Goal: Find specific page/section: Find specific page/section

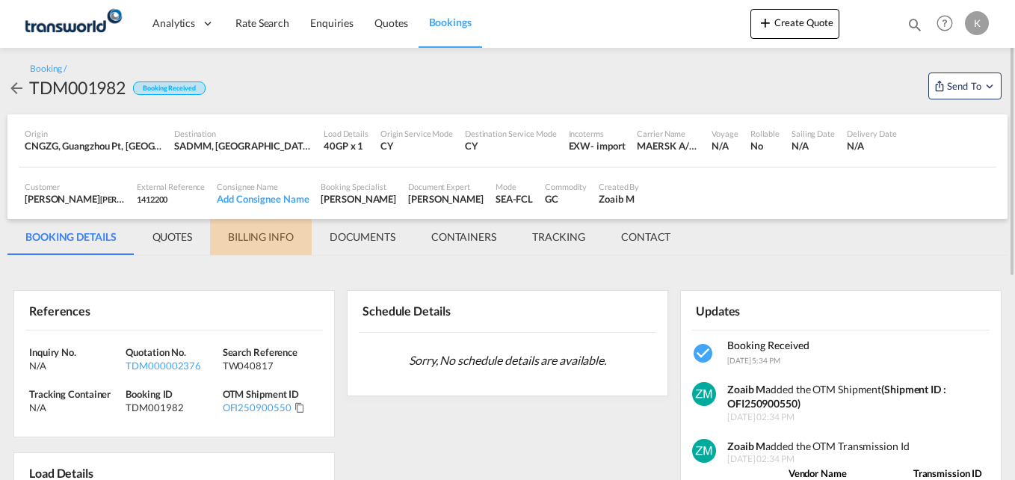
click at [268, 233] on md-tab-item "BILLING INFO" at bounding box center [261, 237] width 102 height 36
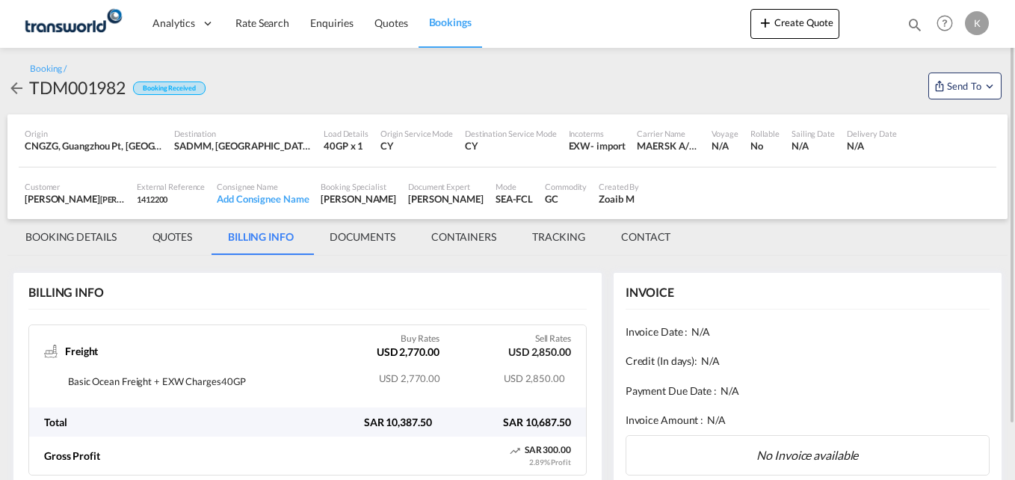
click at [565, 460] on div "2.89% Profit" at bounding box center [550, 462] width 42 height 10
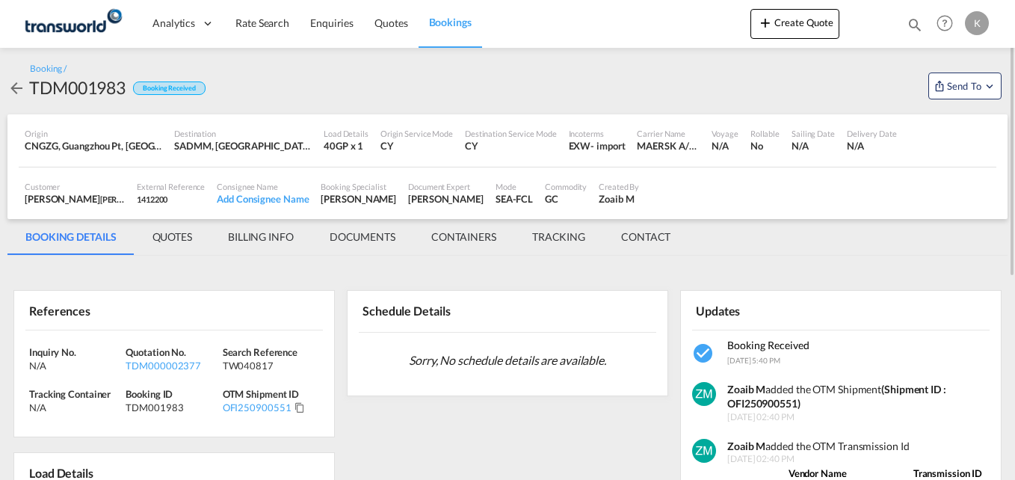
click at [262, 235] on md-tab-item "BILLING INFO" at bounding box center [261, 237] width 102 height 36
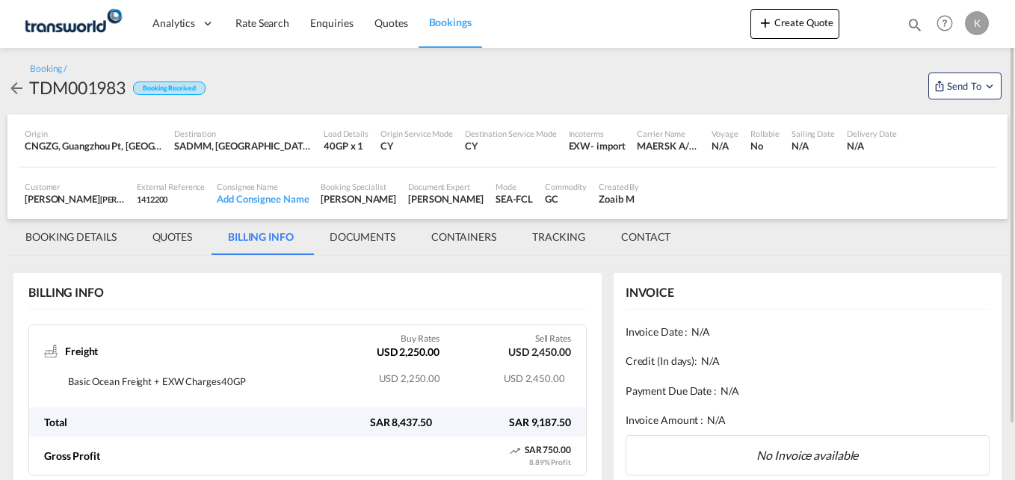
scroll to position [62, 0]
